Goal: Find specific page/section: Find specific page/section

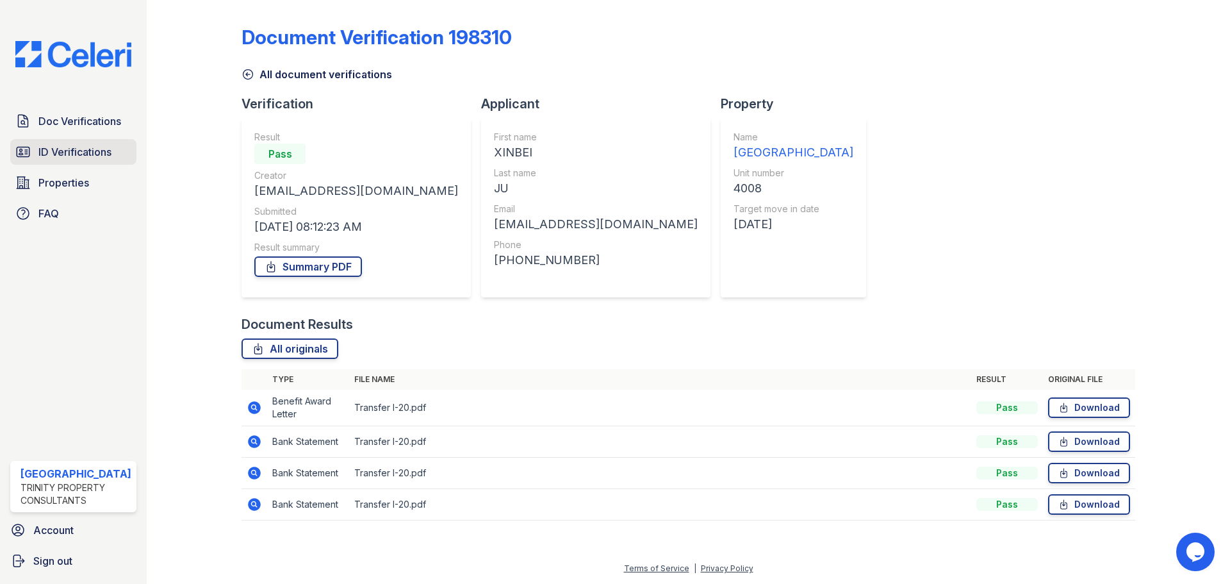
click at [71, 146] on span "ID Verifications" at bounding box center [74, 151] width 73 height 15
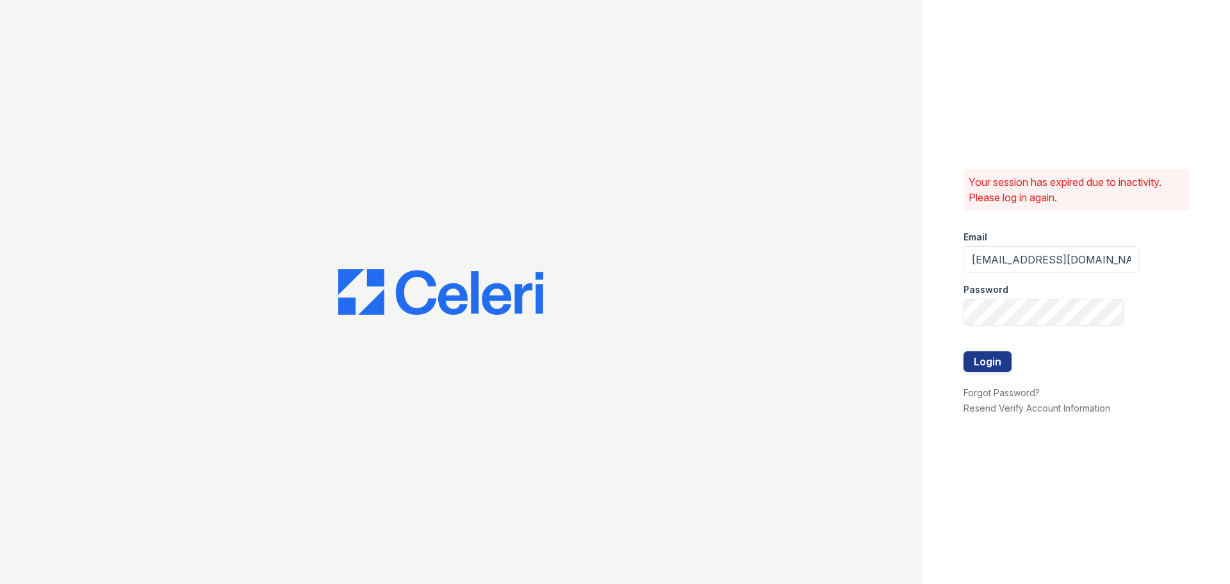
click at [983, 342] on div at bounding box center [1052, 338] width 176 height 26
click at [979, 356] on button "Login" at bounding box center [988, 361] width 48 height 21
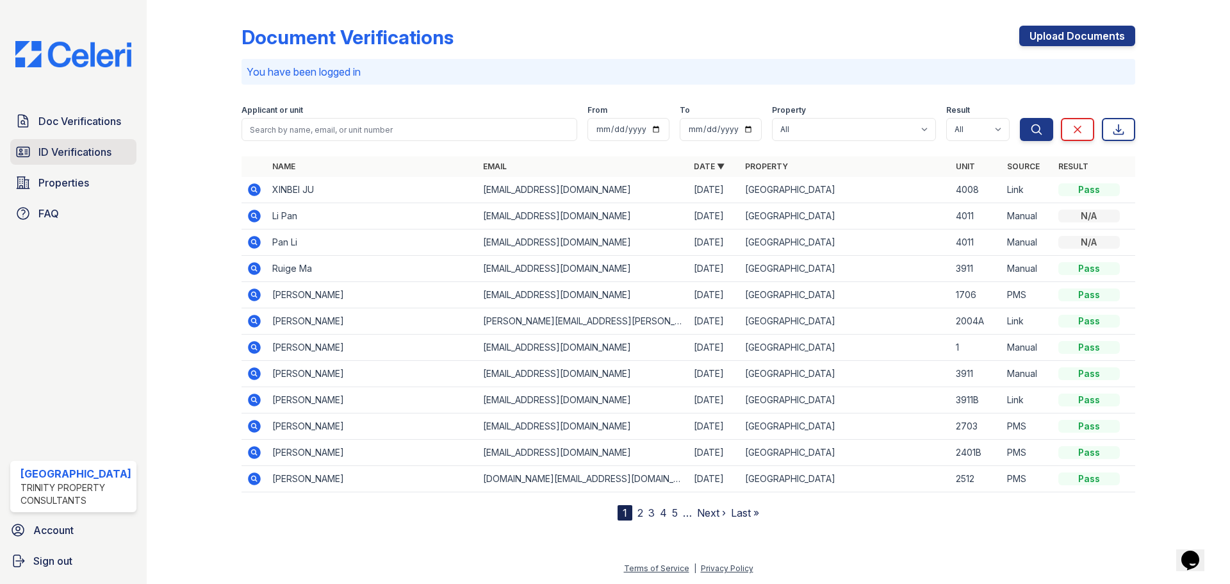
click at [73, 160] on link "ID Verifications" at bounding box center [73, 152] width 126 height 26
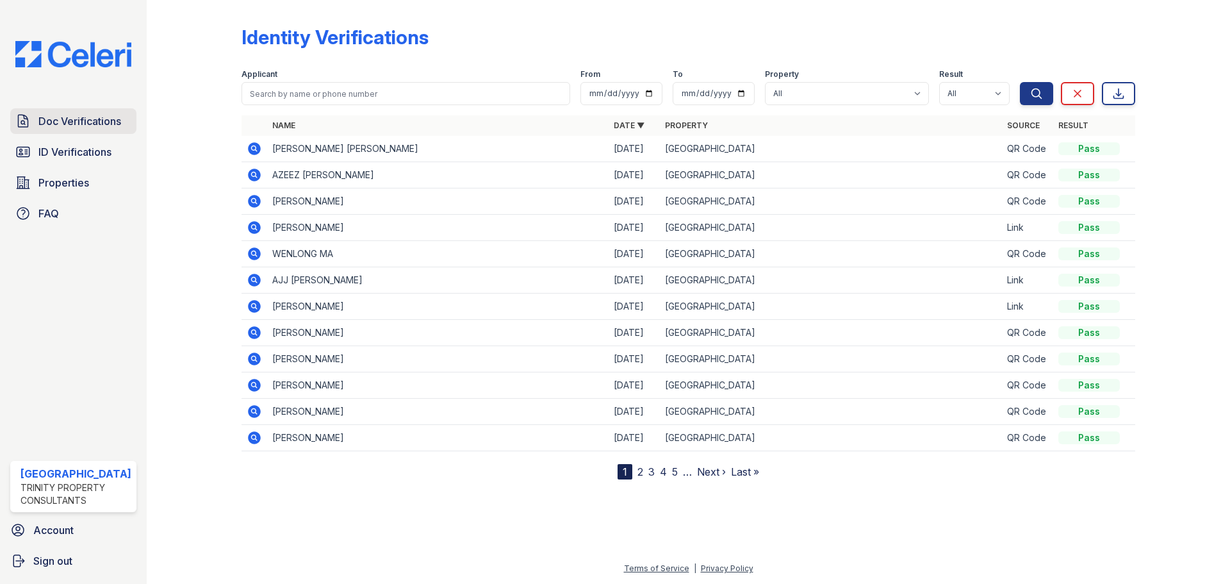
click at [69, 120] on span "Doc Verifications" at bounding box center [79, 120] width 83 height 15
